Goal: Task Accomplishment & Management: Use online tool/utility

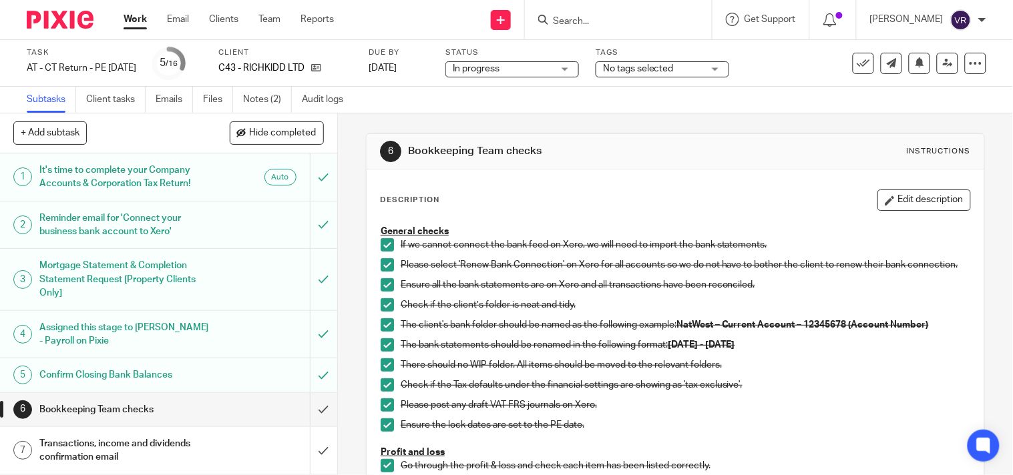
scroll to position [445, 0]
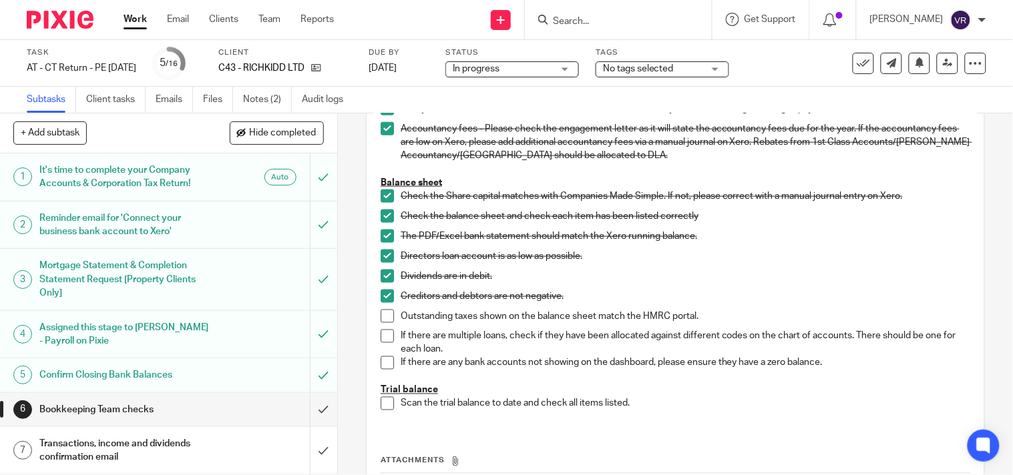
click at [385, 322] on span at bounding box center [386, 316] width 13 height 13
click at [385, 342] on span at bounding box center [386, 336] width 13 height 13
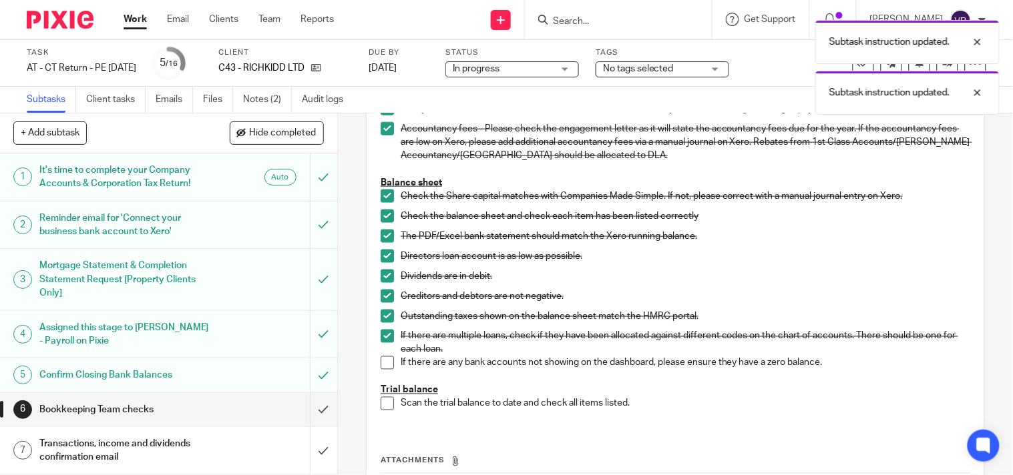
click at [382, 368] on span at bounding box center [386, 362] width 13 height 13
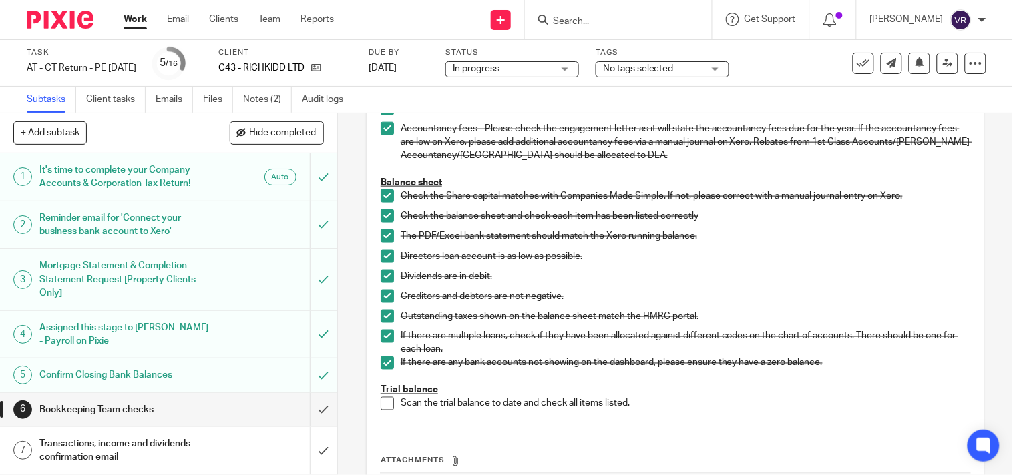
click at [381, 411] on span at bounding box center [386, 403] width 13 height 13
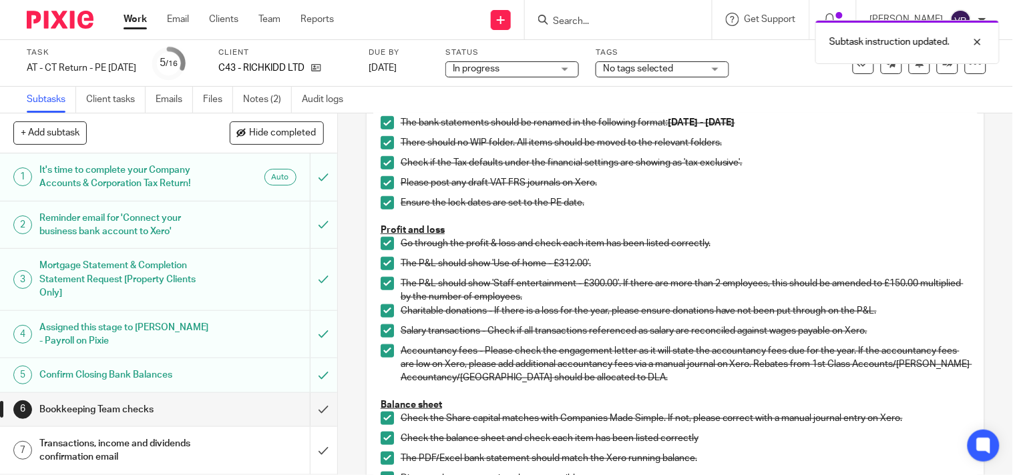
scroll to position [0, 0]
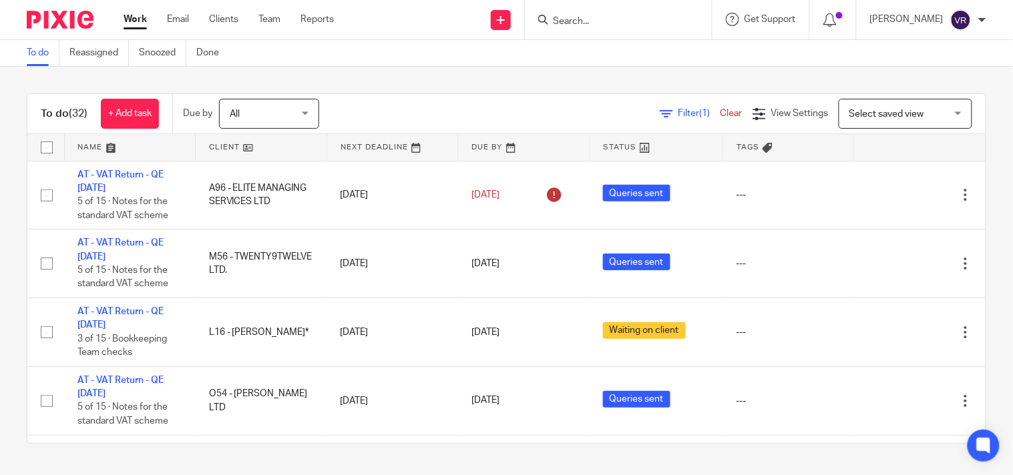
scroll to position [1487, 0]
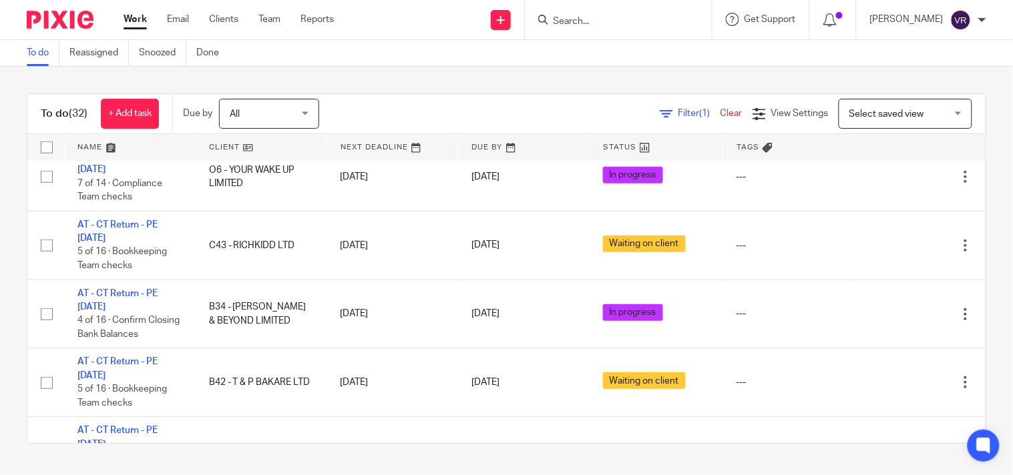
click at [136, 15] on link "Work" at bounding box center [134, 19] width 23 height 13
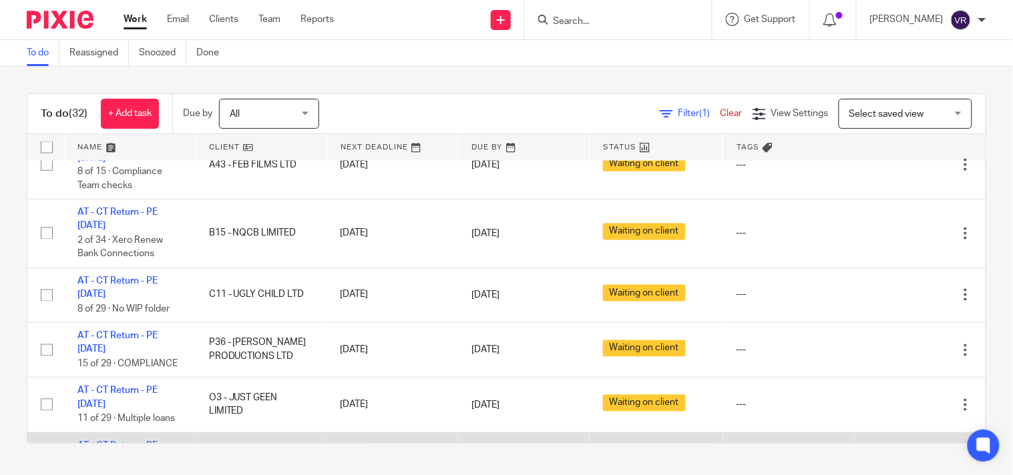
scroll to position [519, 0]
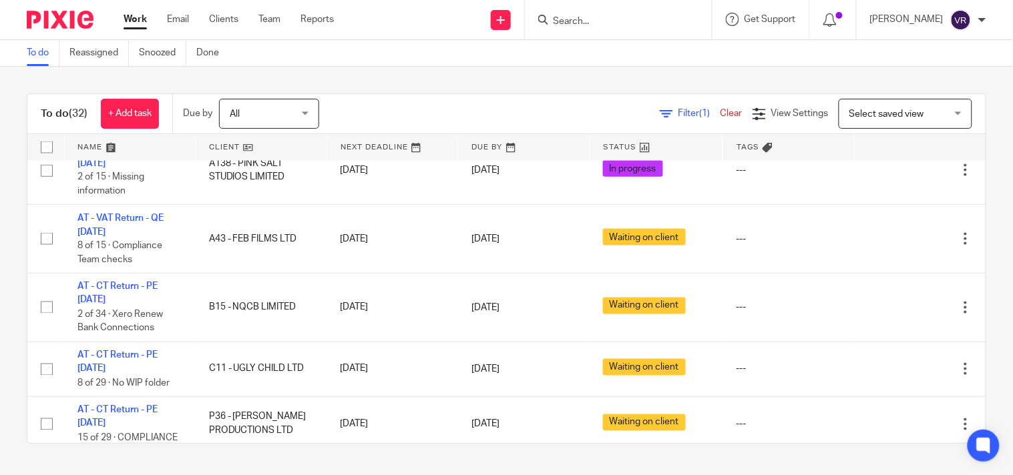
click at [554, 56] on div "To do Reassigned Snoozed Done" at bounding box center [506, 53] width 1013 height 27
click at [589, 27] on input "Search" at bounding box center [611, 22] width 120 height 12
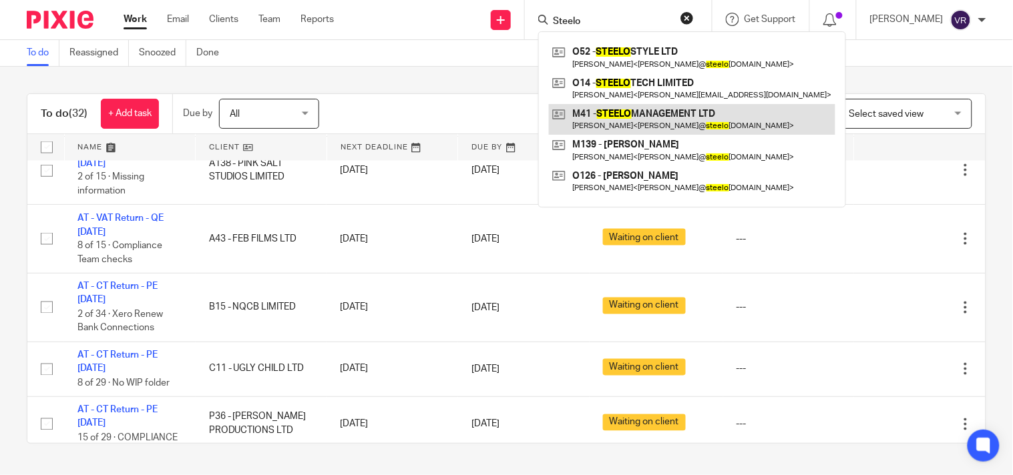
type input "Steelo"
click at [651, 114] on link at bounding box center [692, 119] width 286 height 31
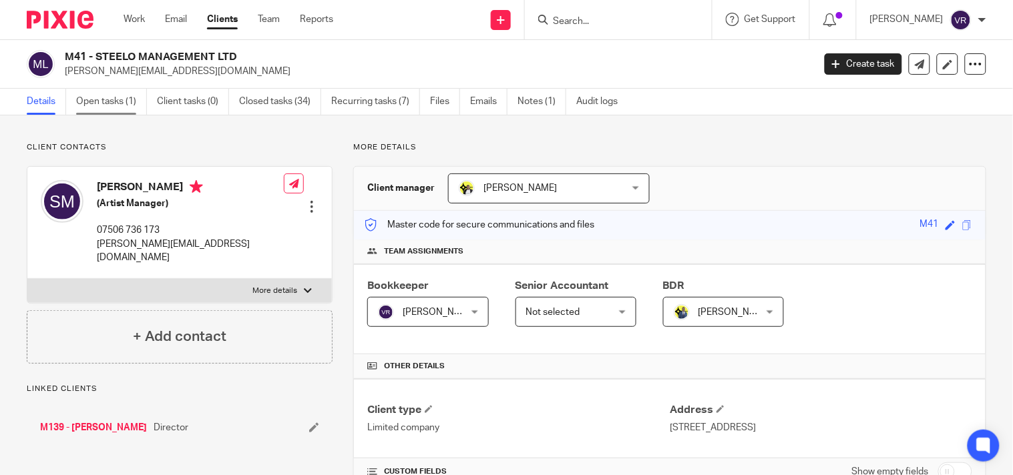
click at [95, 110] on link "Open tasks (1)" at bounding box center [111, 102] width 71 height 26
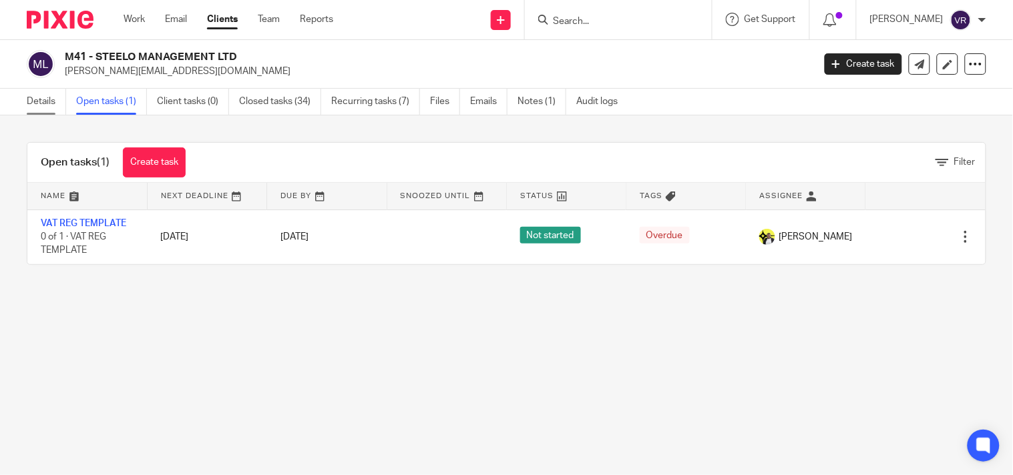
click at [52, 105] on link "Details" at bounding box center [46, 102] width 39 height 26
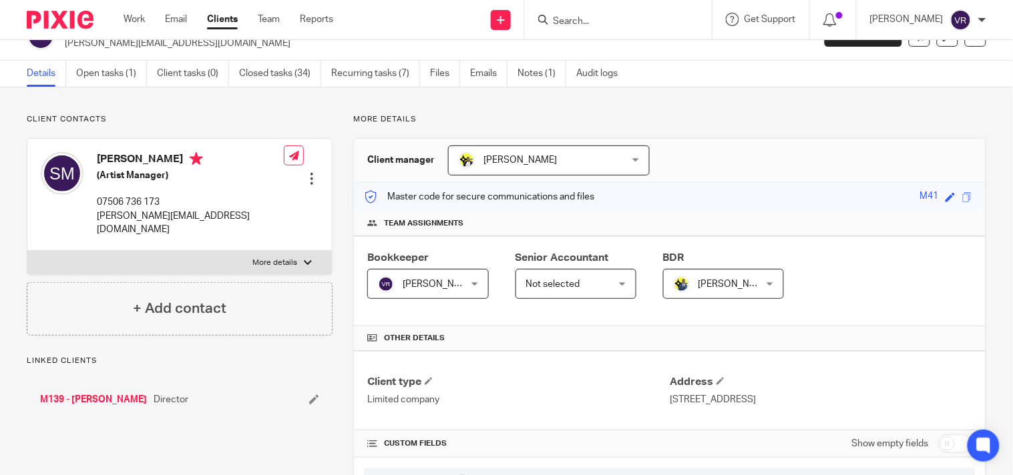
scroll to position [74, 0]
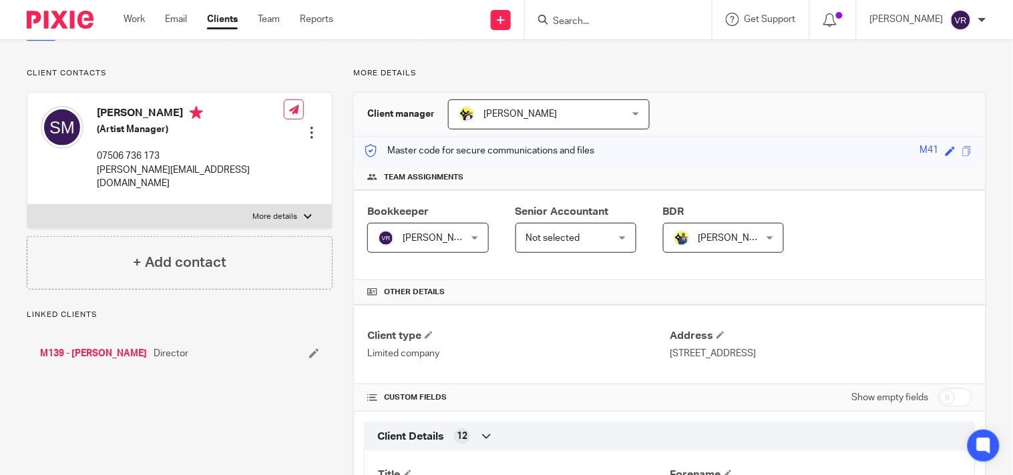
click at [101, 347] on link "M139 - [PERSON_NAME]" at bounding box center [93, 353] width 107 height 13
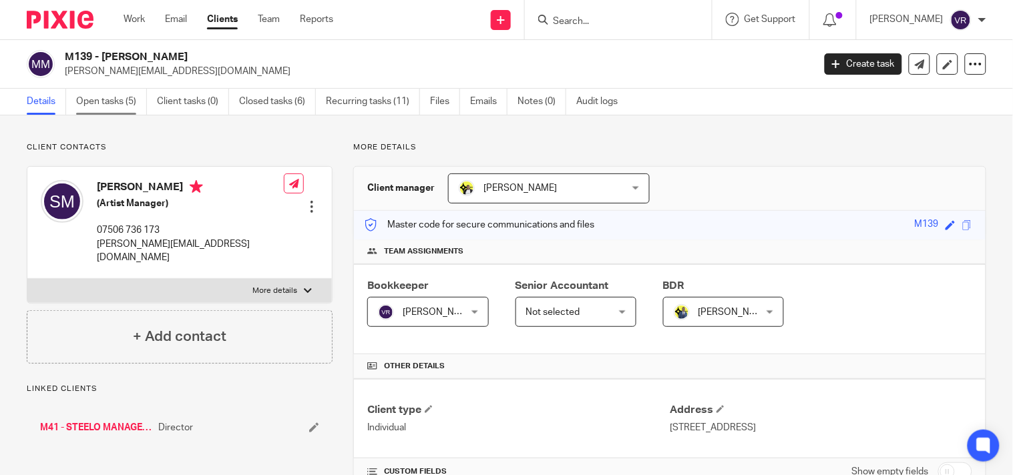
click at [117, 105] on link "Open tasks (5)" at bounding box center [111, 102] width 71 height 26
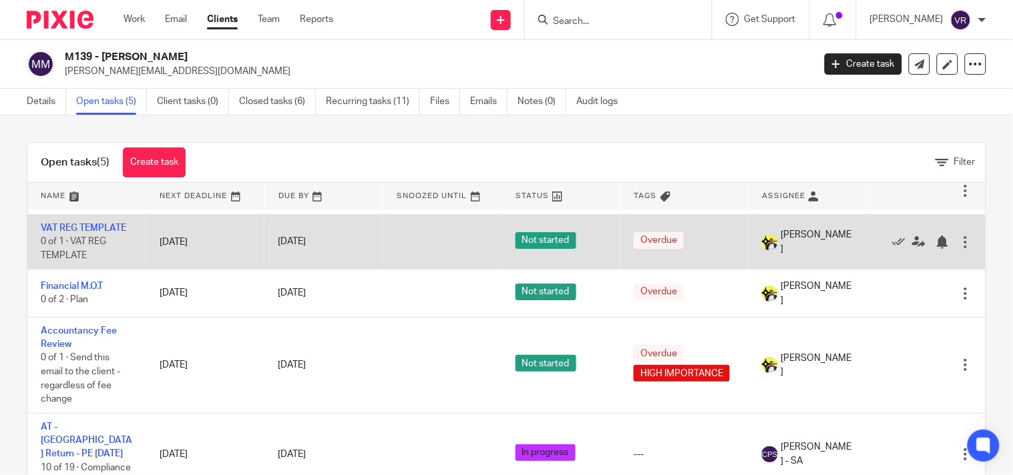
scroll to position [61, 0]
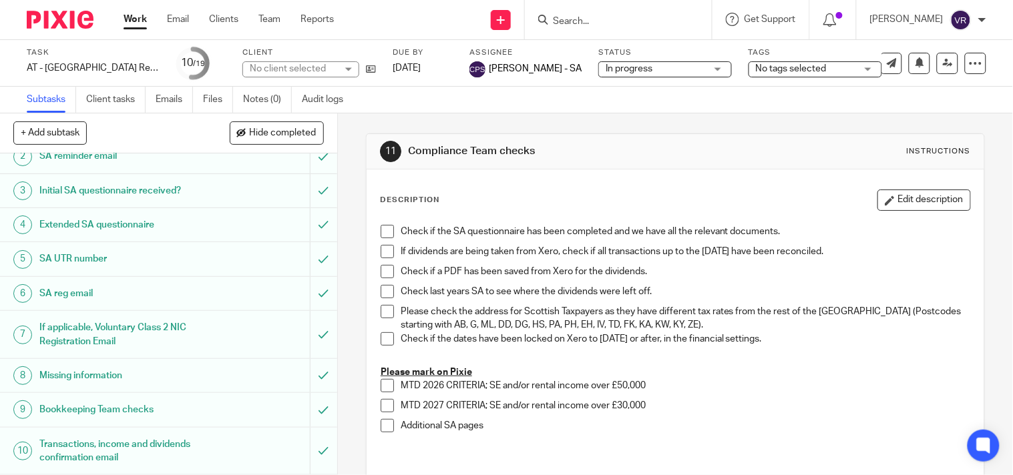
scroll to position [74, 0]
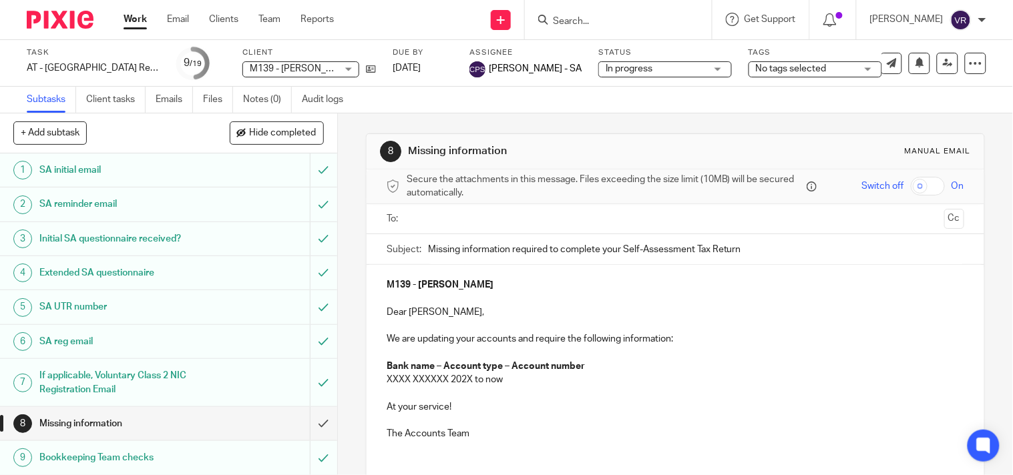
click at [387, 334] on p "We are updating your accounts and require the following information:" at bounding box center [675, 338] width 577 height 13
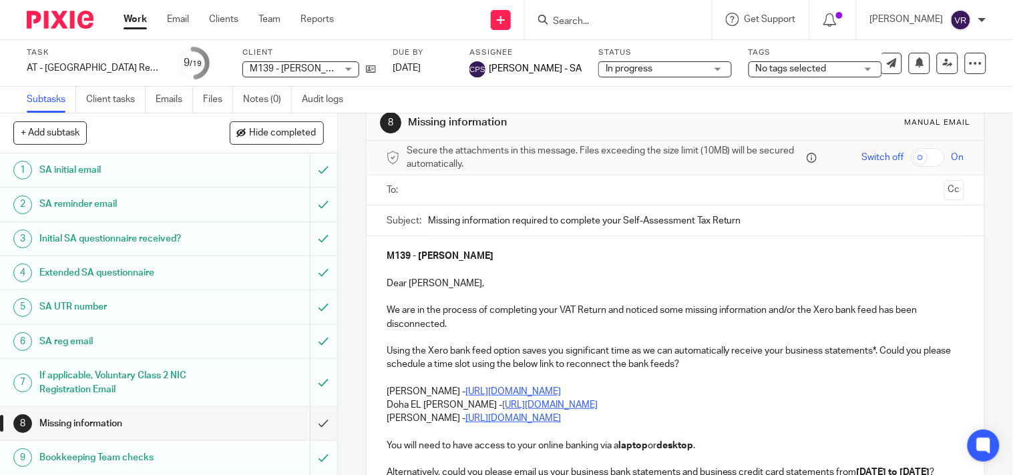
scroll to position [9, 0]
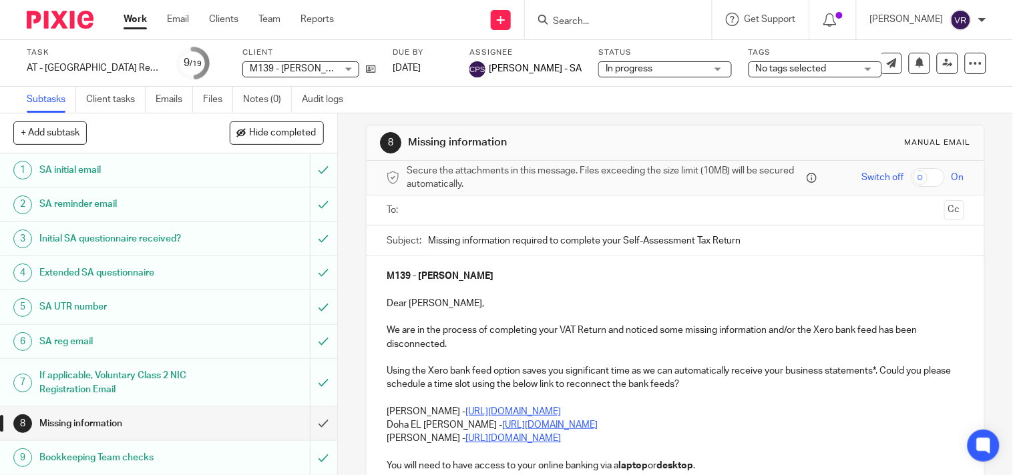
click at [602, 329] on p "We are in the process of completing your VAT Return and noticed some missing in…" at bounding box center [675, 337] width 577 height 27
click at [617, 244] on input "Missing information required to complete your Self-Assessment Tax Return" at bounding box center [696, 241] width 536 height 30
click at [556, 328] on p "We are in the process of completing your VAT Return and noticed some missing in…" at bounding box center [675, 337] width 577 height 27
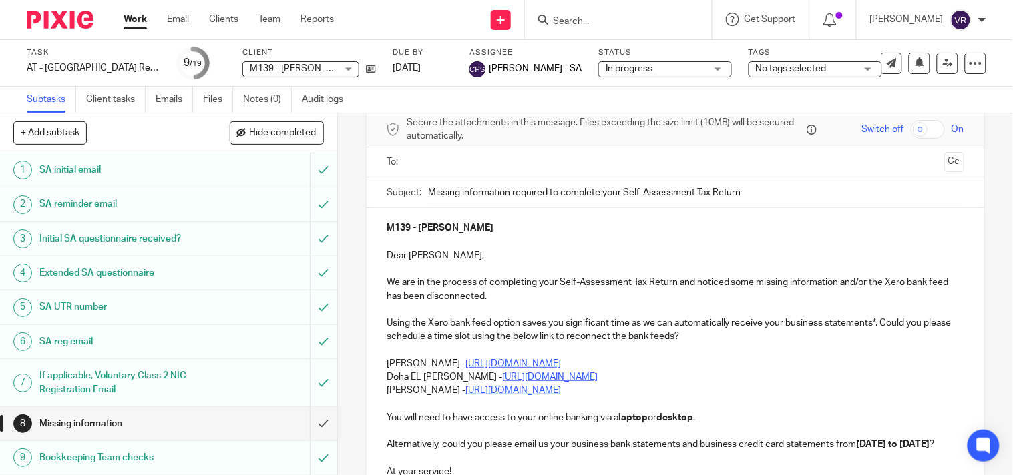
scroll to position [83, 0]
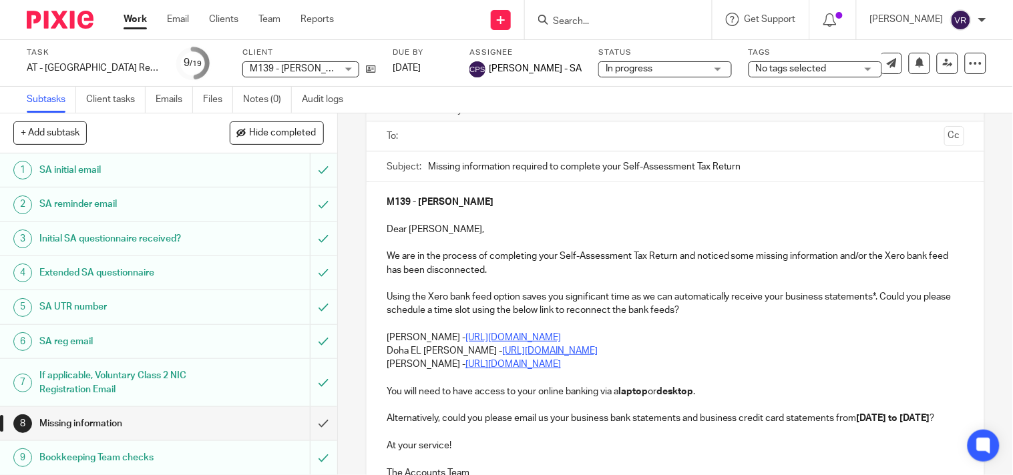
click at [377, 351] on div "M139 - SHANICE MCCONNACHIE Dear Shanice, We are in the process of completing yo…" at bounding box center [674, 336] width 617 height 308
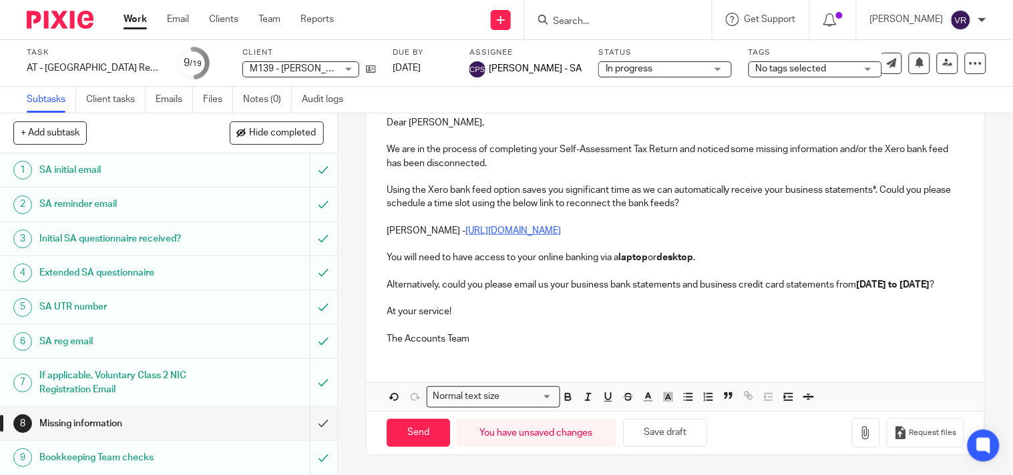
scroll to position [204, 0]
click at [874, 280] on strong "01st June 2025 to 31st August 2025" at bounding box center [892, 284] width 73 height 9
click at [417, 289] on p "Alternatively, could you please email us your business bank statements and busi…" at bounding box center [675, 284] width 577 height 13
click at [495, 310] on p "At your service!" at bounding box center [675, 311] width 577 height 13
click at [856, 286] on strong "01st November 2024 to Now" at bounding box center [887, 284] width 63 height 9
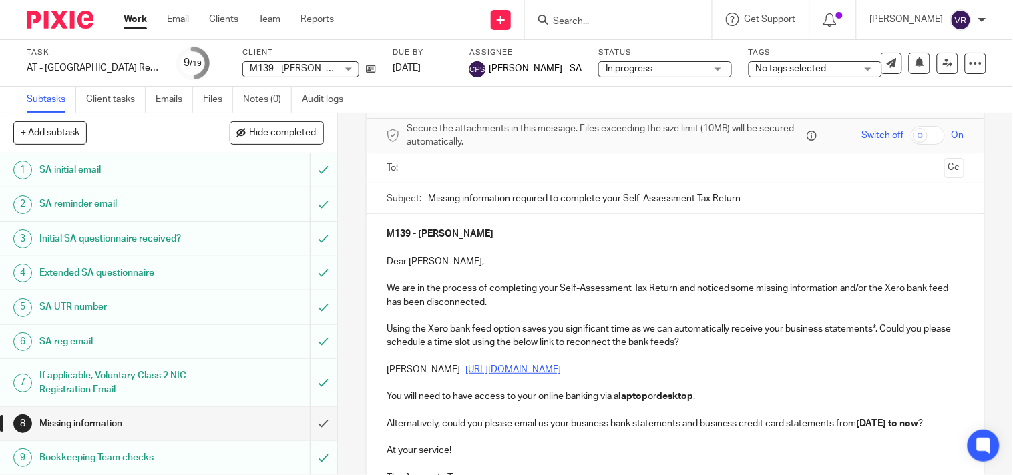
scroll to position [74, 0]
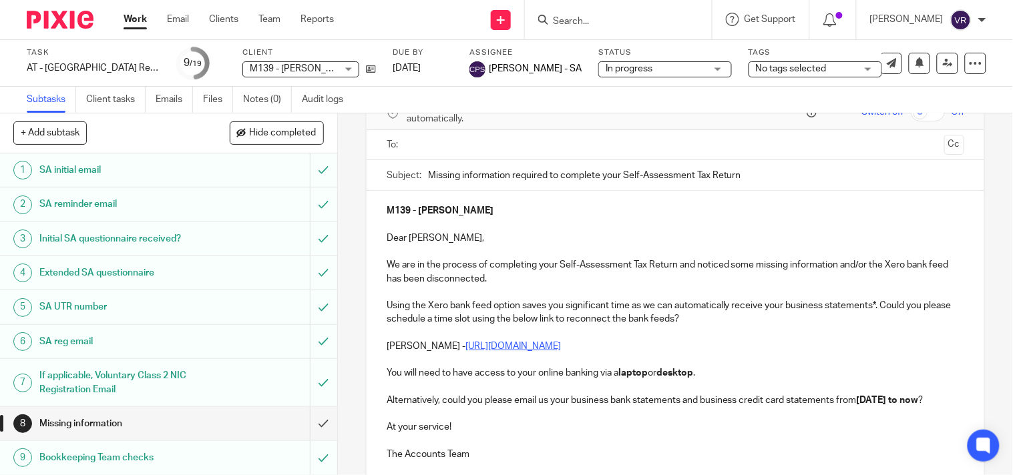
click at [581, 183] on input "Missing information required to complete your Self-Assessment Tax Return" at bounding box center [696, 175] width 536 height 30
click at [583, 178] on input "Missing information required to complete your Self-Assessment Tax Return" at bounding box center [696, 175] width 536 height 30
click at [576, 176] on input "Missing information required to complete your Self-Assessment Tax Return" at bounding box center [696, 175] width 536 height 30
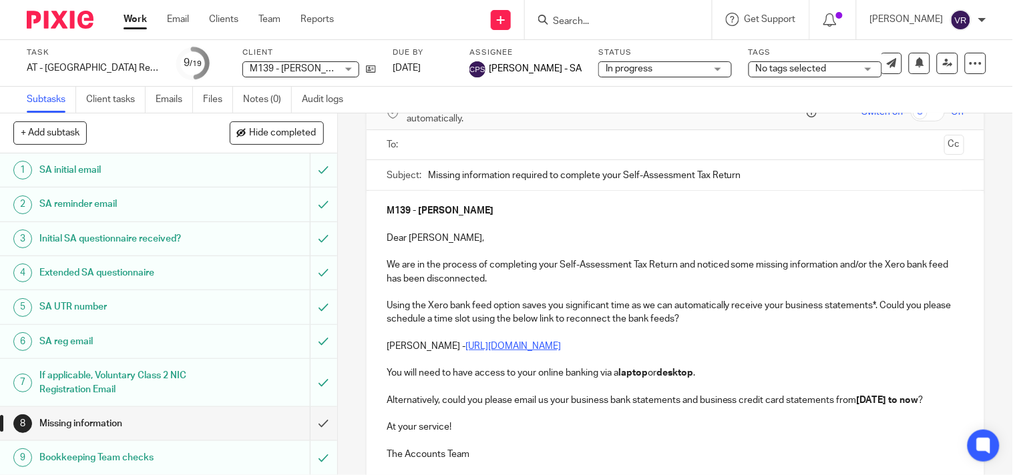
paste input "Connect your business bank account to Xero"
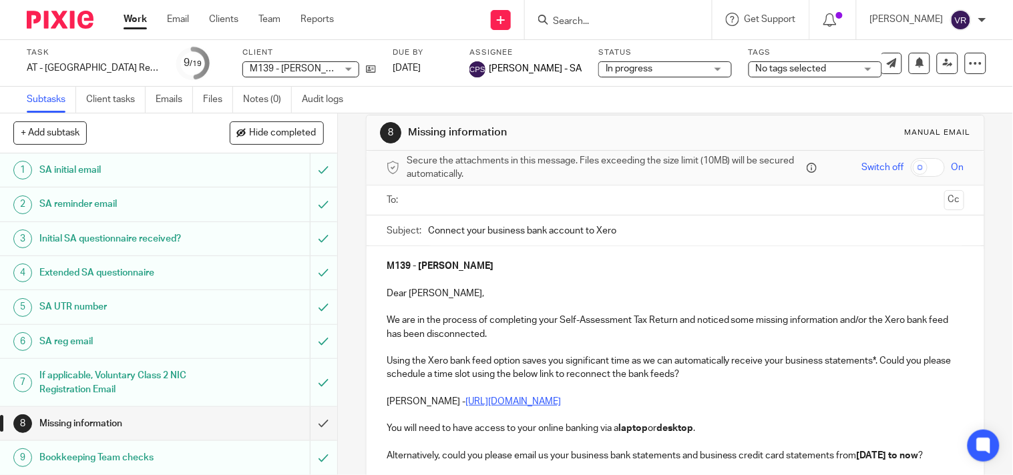
scroll to position [0, 0]
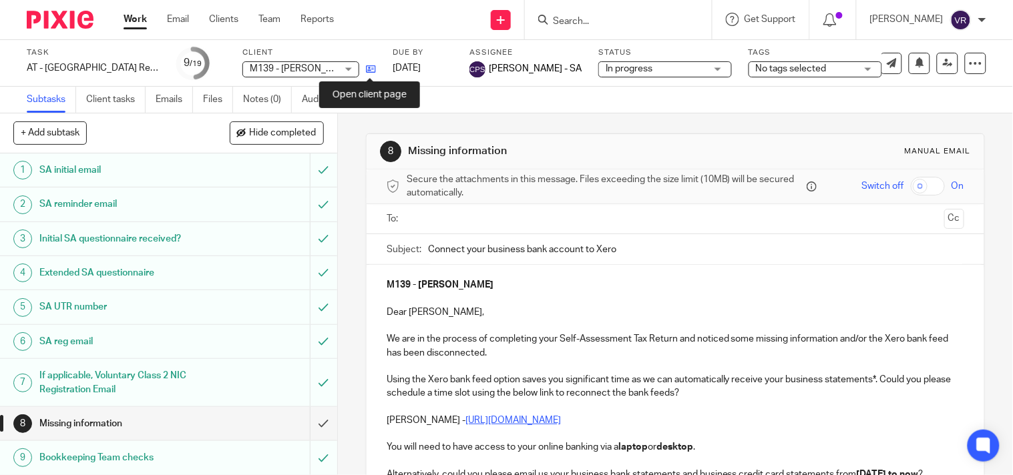
type input "Connect your business bank account to Xero"
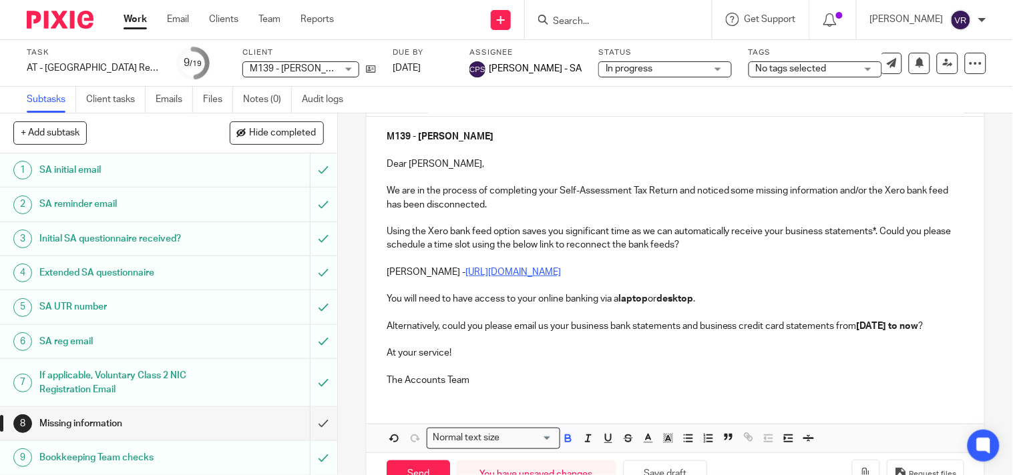
scroll to position [204, 0]
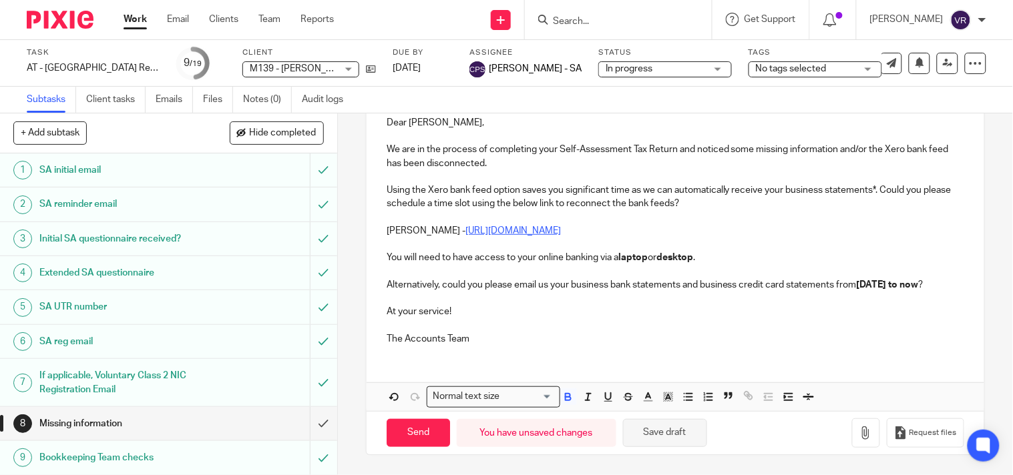
click at [648, 431] on button "Save draft" at bounding box center [665, 433] width 84 height 29
click at [678, 432] on button "Save draft" at bounding box center [665, 433] width 84 height 29
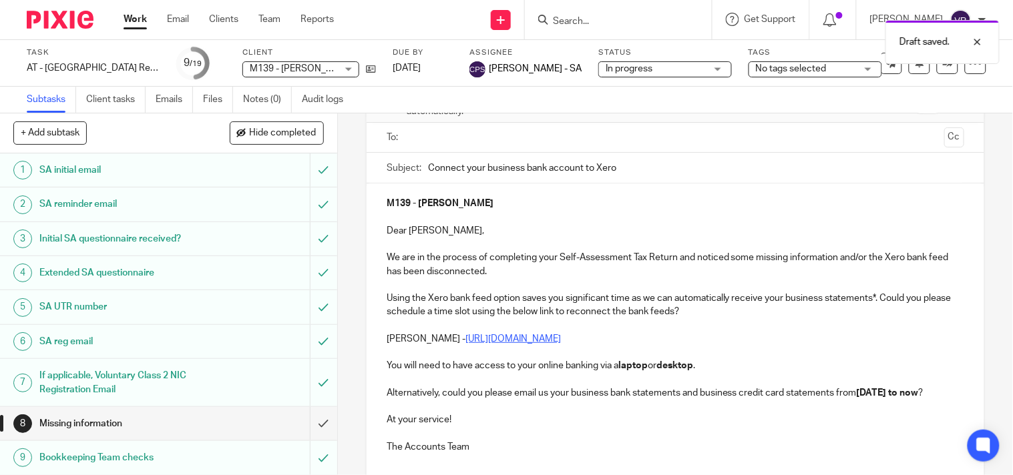
scroll to position [55, 0]
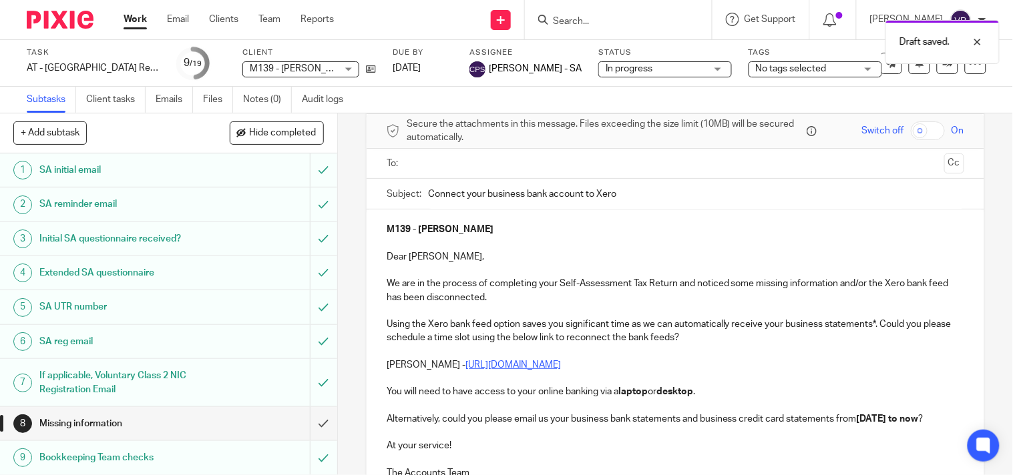
click at [509, 170] on input "text" at bounding box center [674, 163] width 527 height 15
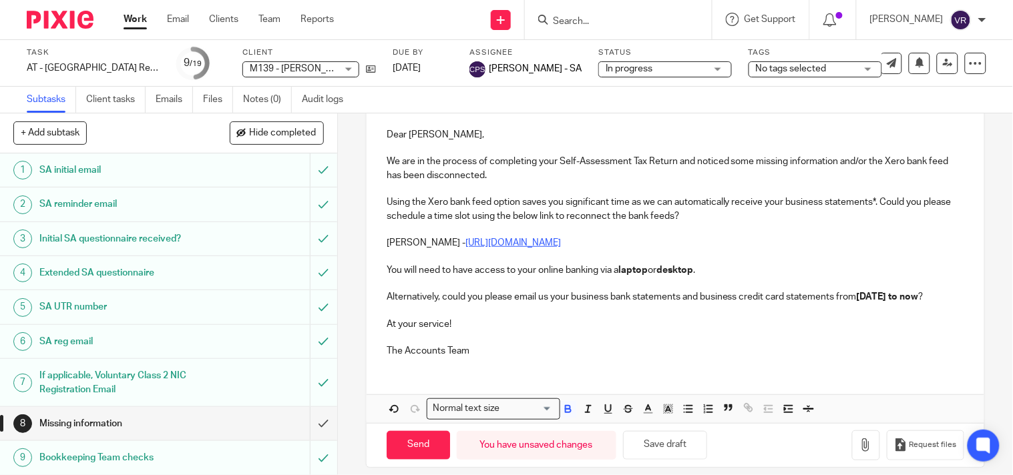
scroll to position [207, 0]
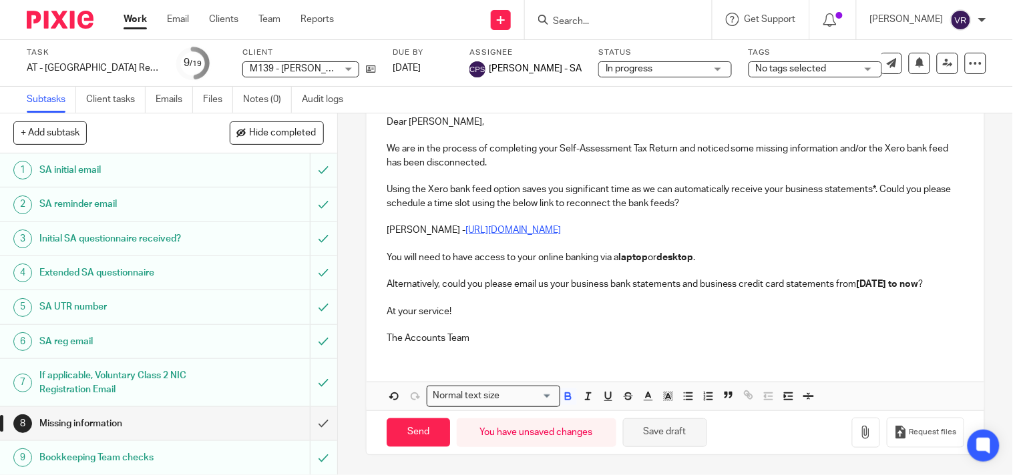
click at [676, 441] on button "Save draft" at bounding box center [665, 433] width 84 height 29
click at [659, 438] on button "Save draft" at bounding box center [665, 433] width 84 height 29
click at [387, 340] on p "The Accounts Team" at bounding box center [675, 338] width 577 height 13
click at [425, 429] on input "Send" at bounding box center [418, 433] width 63 height 29
type input "Sent"
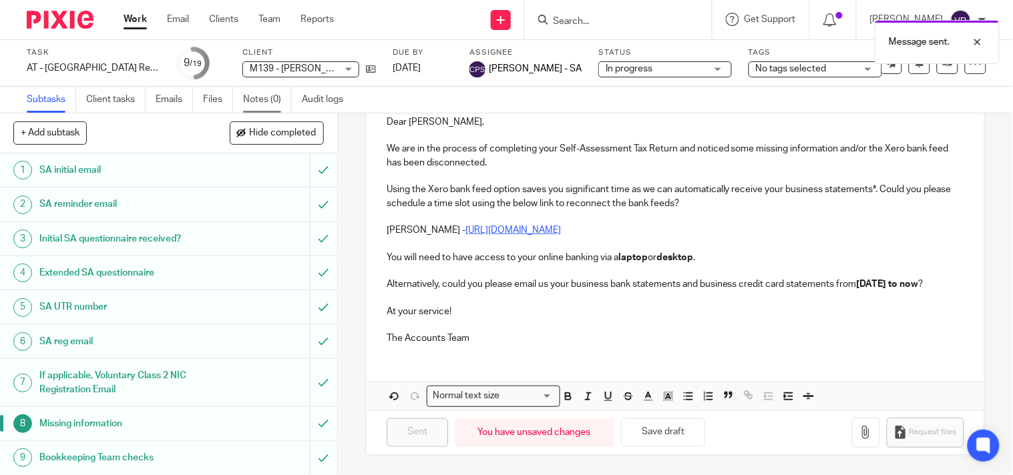
click at [278, 101] on link "Notes (0)" at bounding box center [267, 100] width 49 height 26
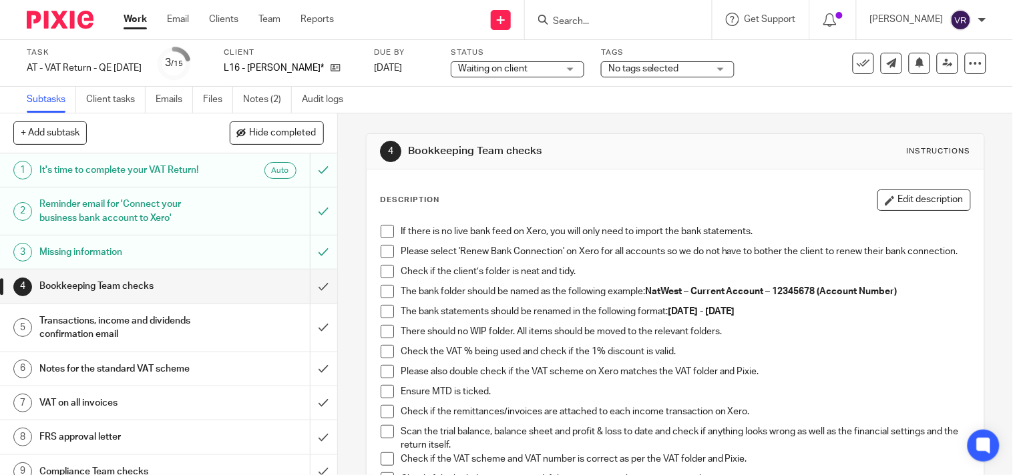
click at [215, 216] on div "Reminder email for 'Connect your business bank account to Xero'" at bounding box center [167, 211] width 257 height 34
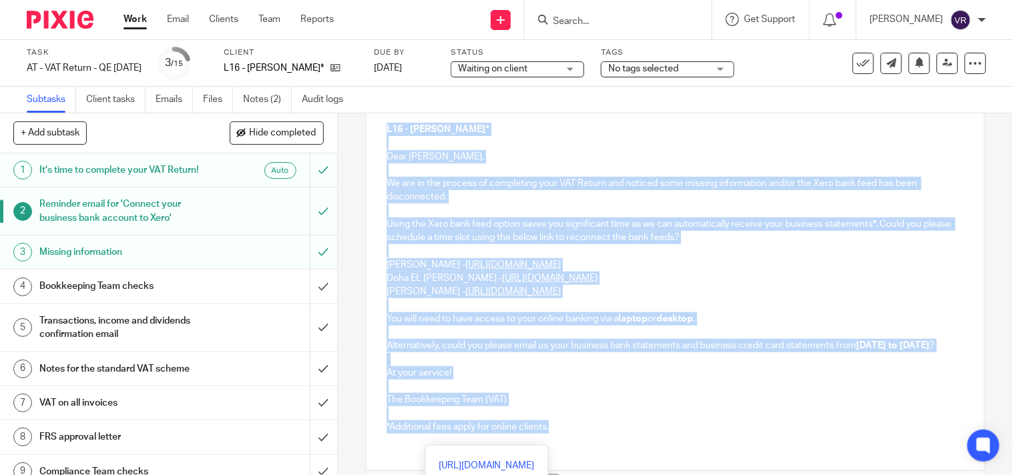
scroll to position [148, 0]
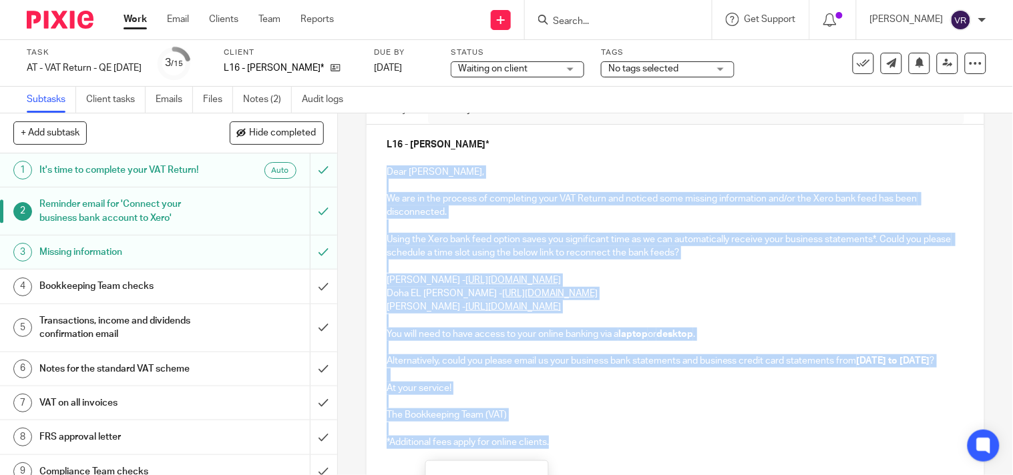
drag, startPoint x: 555, startPoint y: 382, endPoint x: 378, endPoint y: 174, distance: 273.8
click at [378, 174] on div "L16 - LASHANA LYNCH* Dear Lashana, We are in the process of completing your VAT…" at bounding box center [674, 292] width 617 height 334
copy div "We are in the process of completing your VAT Return and noticed some missing in…"
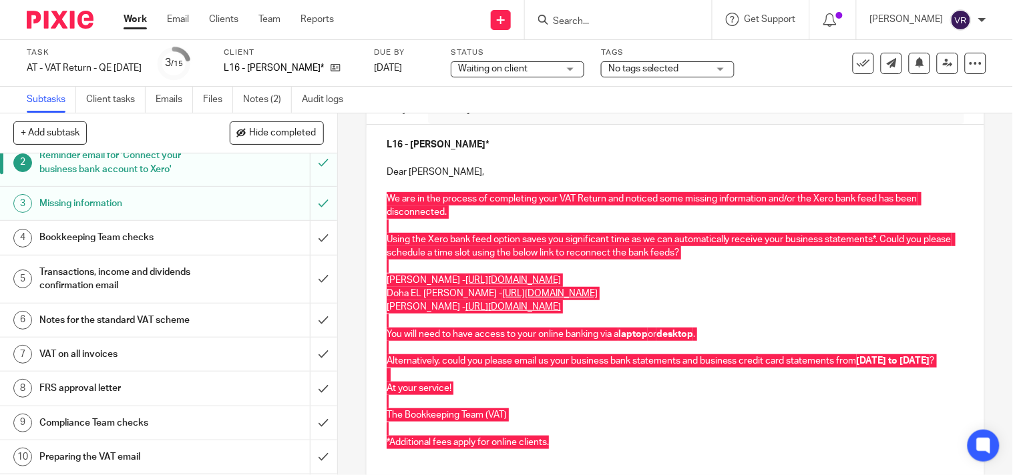
scroll to position [74, 0]
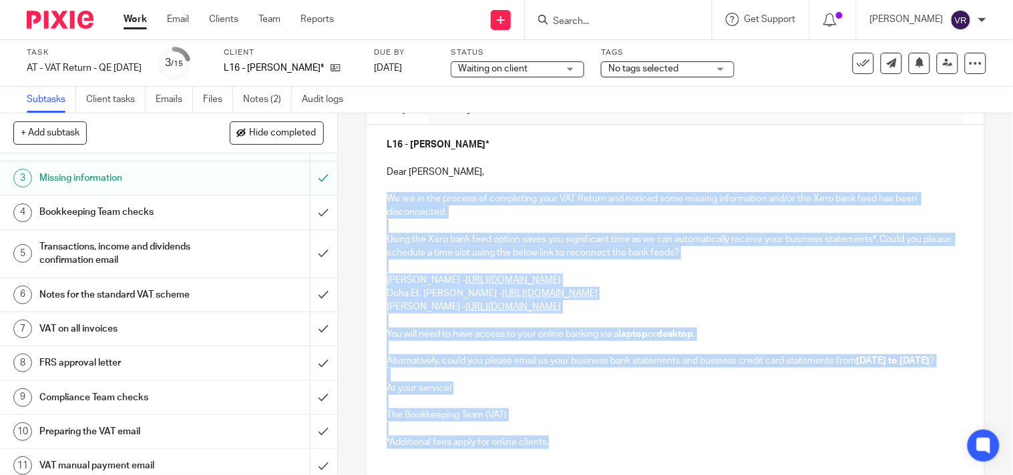
click at [979, 148] on div "2 Reminder email for 'Connect your business bank account to Xero' Manual email …" at bounding box center [675, 294] width 675 height 362
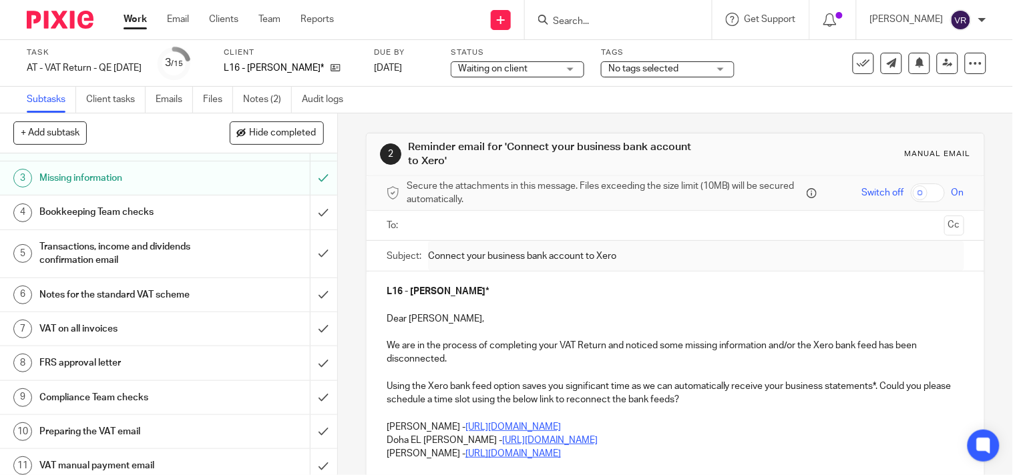
scroll to position [0, 0]
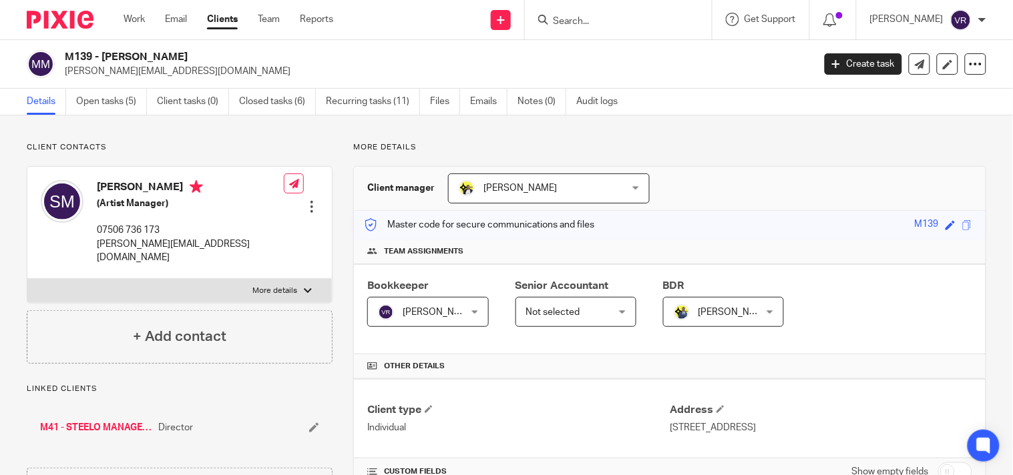
click at [112, 421] on link "M41 - STEELO MANAGEMENT LTD" at bounding box center [95, 427] width 111 height 13
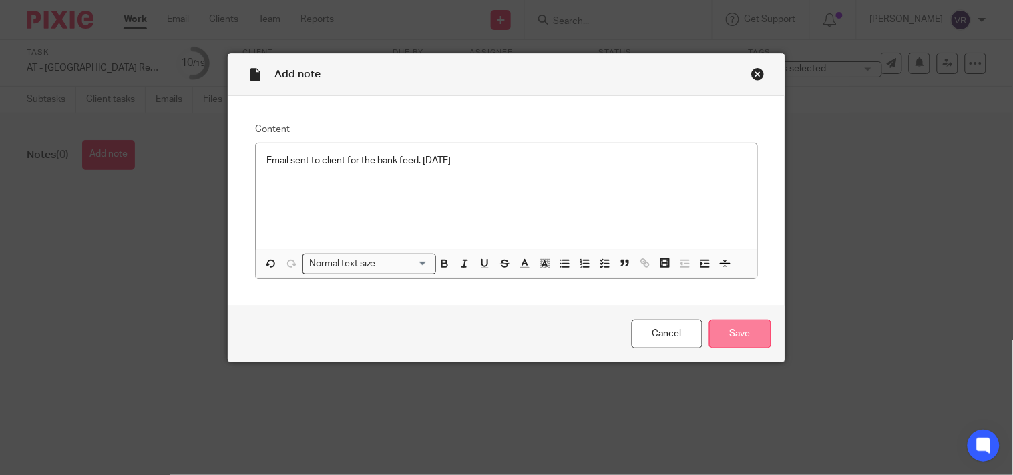
click at [735, 324] on input "Save" at bounding box center [740, 334] width 62 height 29
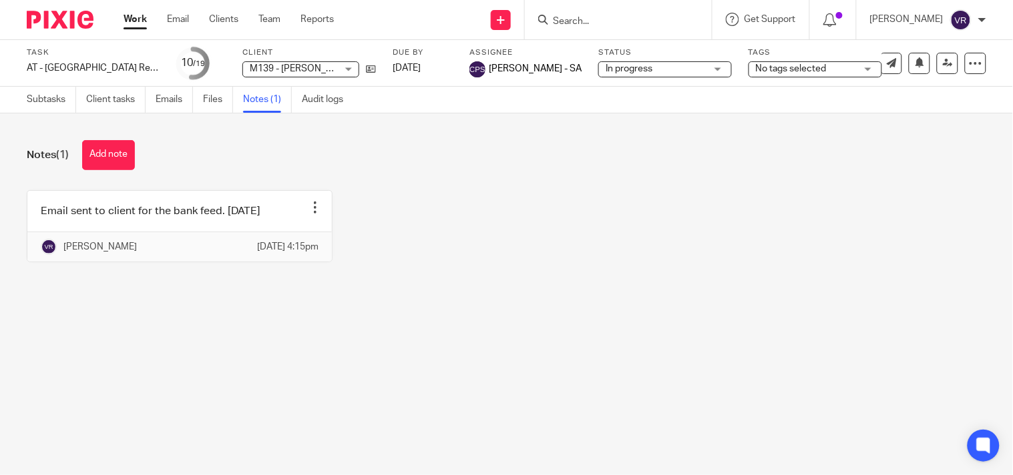
click at [137, 22] on link "Work" at bounding box center [134, 19] width 23 height 13
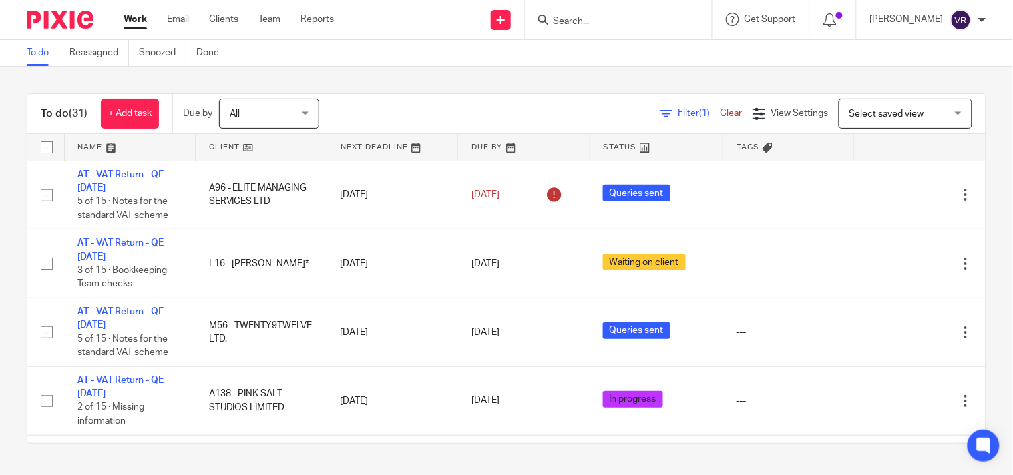
click at [435, 79] on div "To do (31) + Add task Due by All All Today Tomorrow This week Next week This mo…" at bounding box center [506, 269] width 1013 height 404
click at [965, 73] on div "To do (31) + Add task Due by All All Today Tomorrow This week Next week This mo…" at bounding box center [506, 269] width 1013 height 404
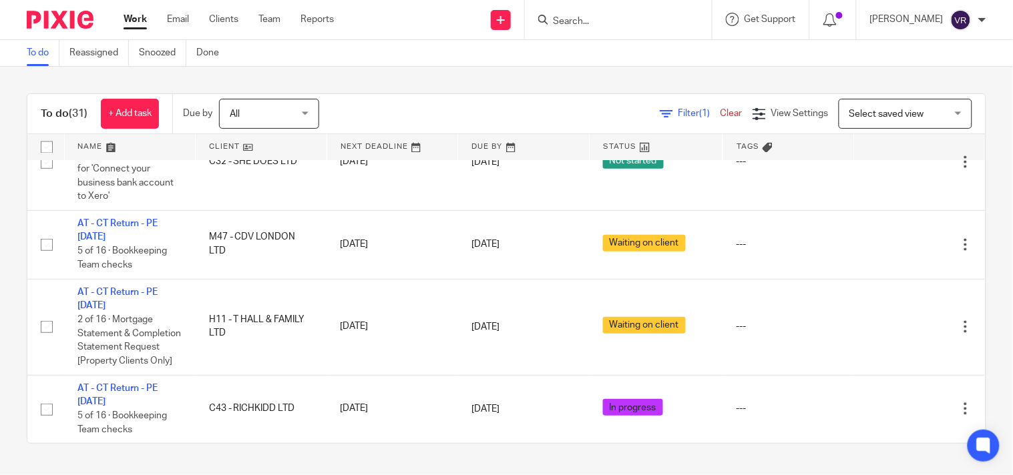
scroll to position [1603, 0]
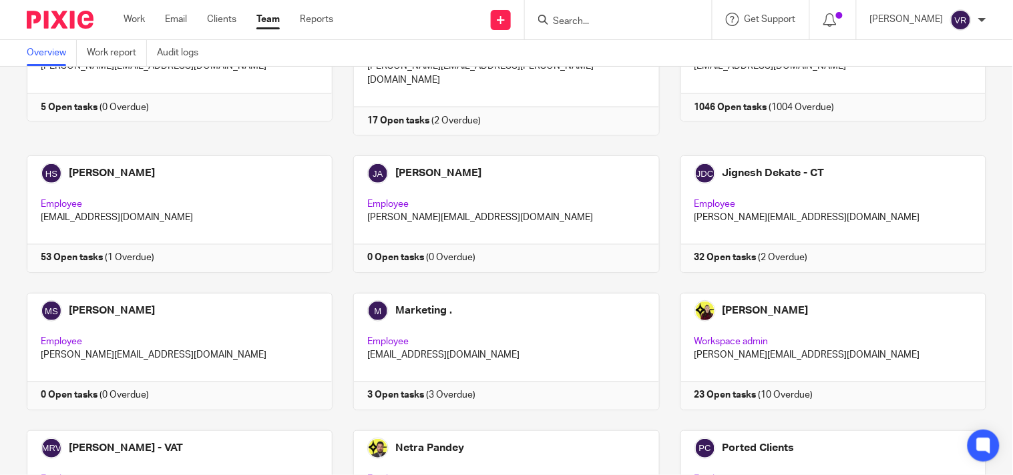
scroll to position [668, 0]
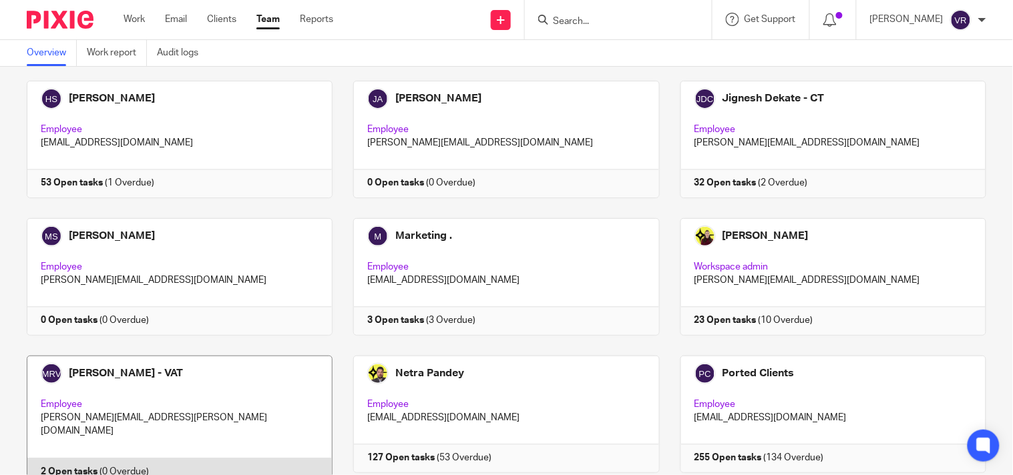
click at [258, 356] on link at bounding box center [169, 421] width 326 height 131
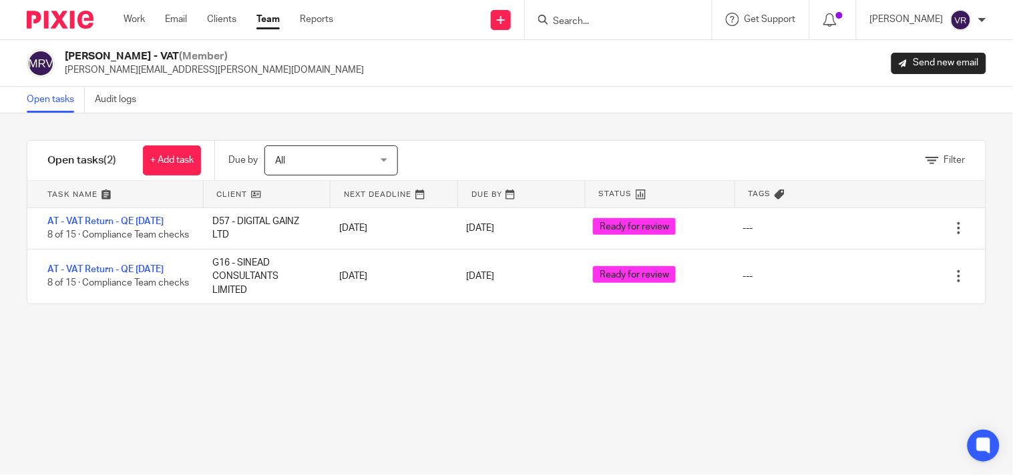
click at [268, 25] on link "Team" at bounding box center [267, 19] width 23 height 13
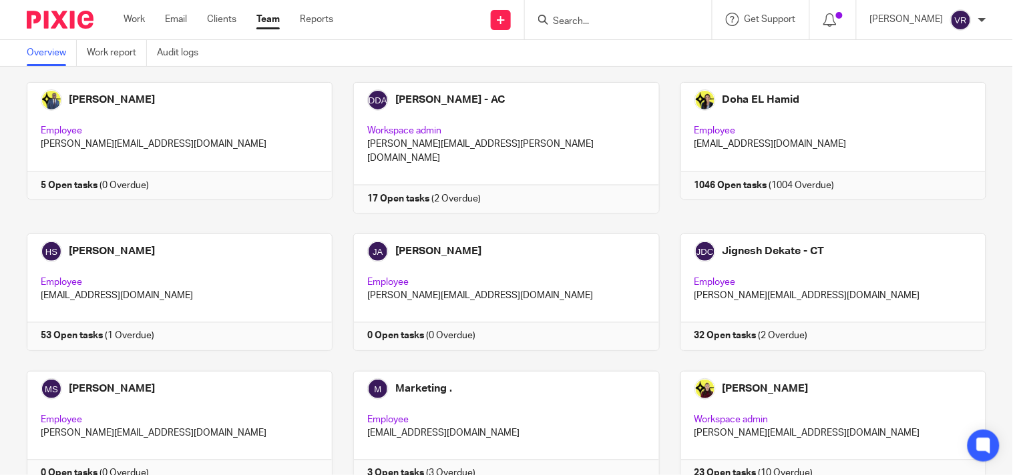
scroll to position [490, 0]
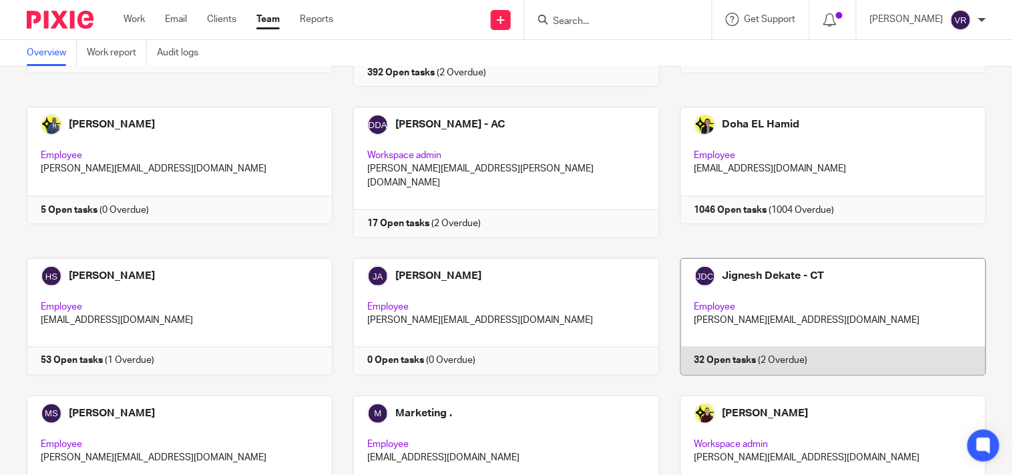
click at [815, 258] on link at bounding box center [823, 316] width 326 height 117
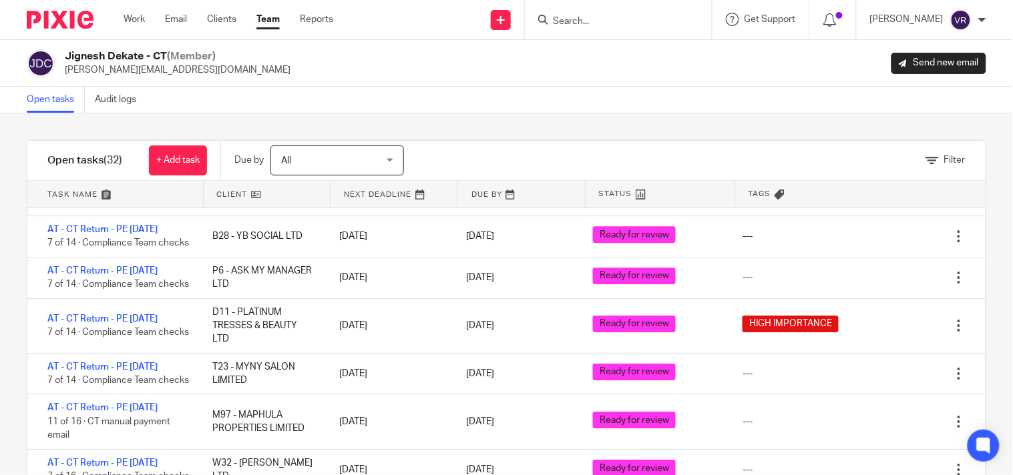
scroll to position [1112, 0]
